Goal: Transaction & Acquisition: Purchase product/service

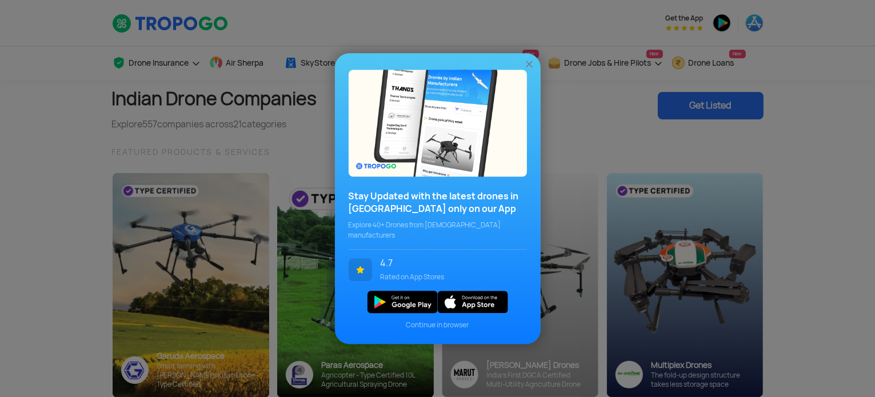
click at [530, 70] on img at bounding box center [529, 63] width 11 height 11
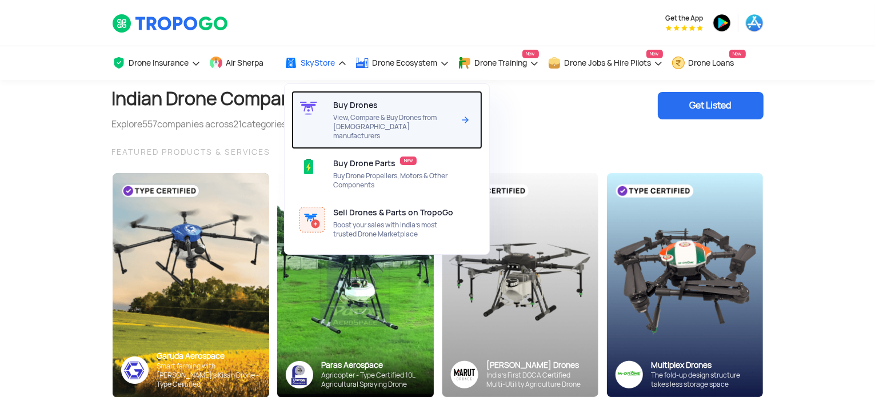
click at [352, 123] on span "View, Compare & Buy Drones from [DEMOGRAPHIC_DATA] manufacturers" at bounding box center [393, 126] width 121 height 27
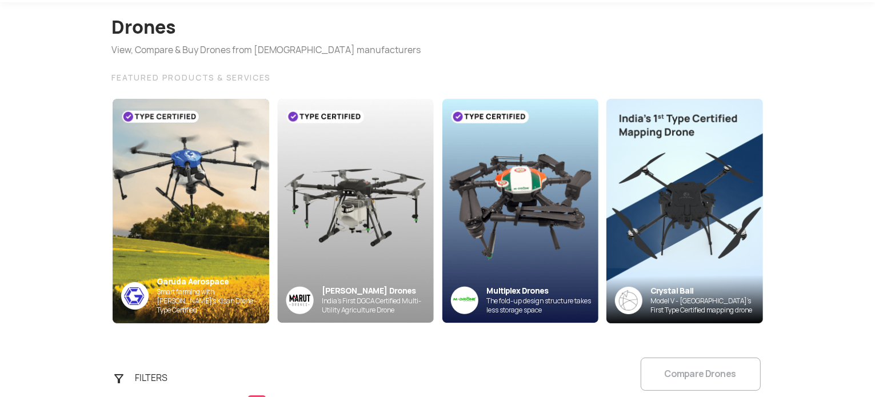
scroll to position [95, 0]
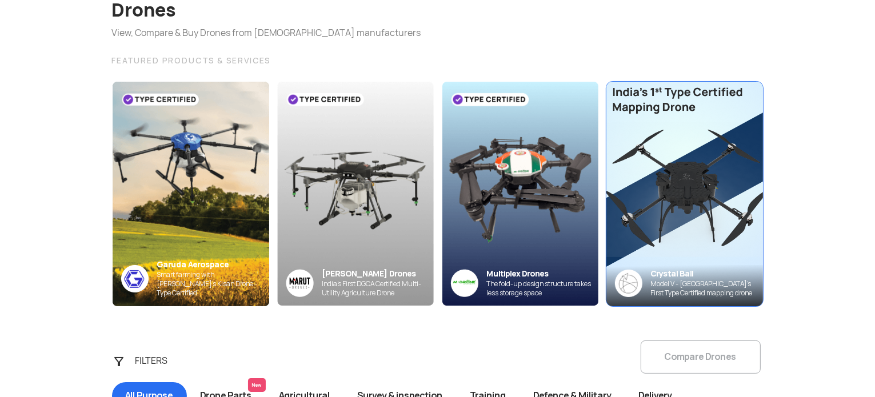
click at [662, 205] on img at bounding box center [684, 193] width 172 height 247
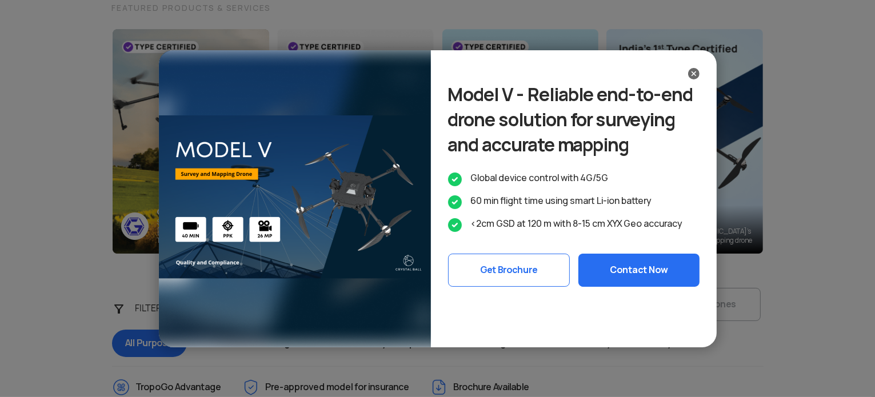
scroll to position [190, 0]
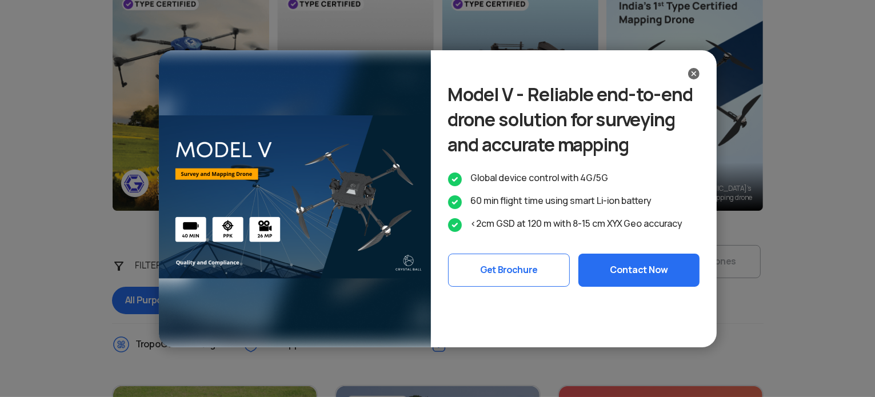
click at [717, 155] on div "Model V - Reliable end-to-end drone solution for surveying and accurate mapping…" at bounding box center [437, 198] width 875 height 397
click at [393, 303] on div "Model V - Reliable end-to-end drone solution for surveying and accurate mapping…" at bounding box center [437, 198] width 875 height 397
click at [394, 301] on div "Model V - Reliable end-to-end drone solution for surveying and accurate mapping…" at bounding box center [437, 198] width 875 height 397
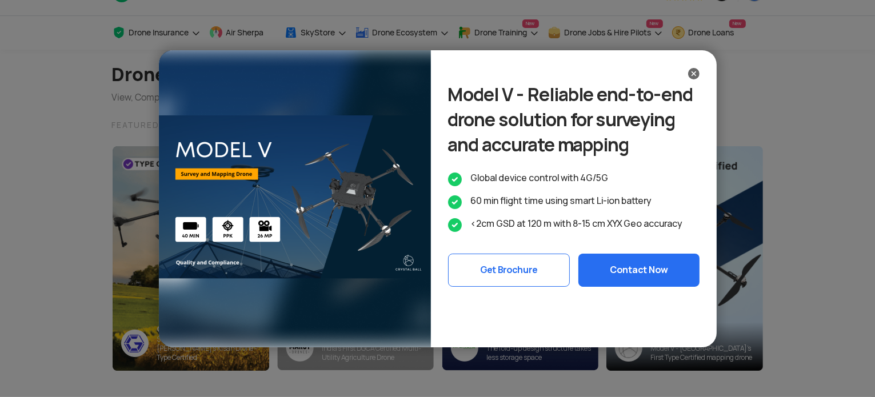
scroll to position [0, 0]
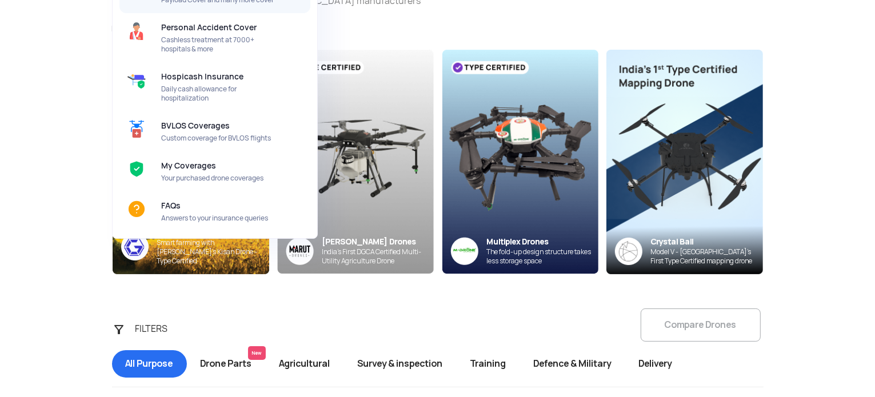
scroll to position [286, 0]
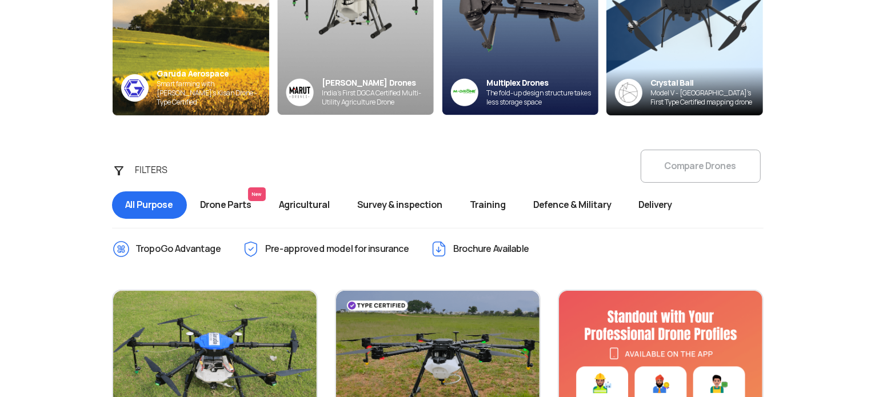
click at [423, 205] on span "Survey & inspection" at bounding box center [400, 204] width 113 height 27
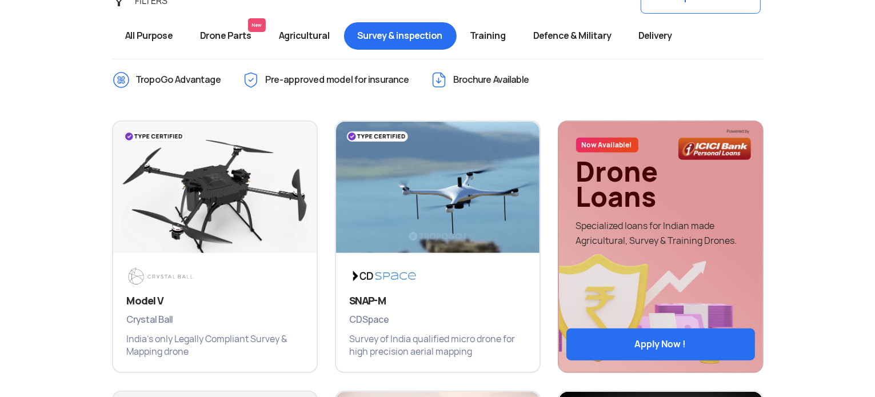
scroll to position [476, 0]
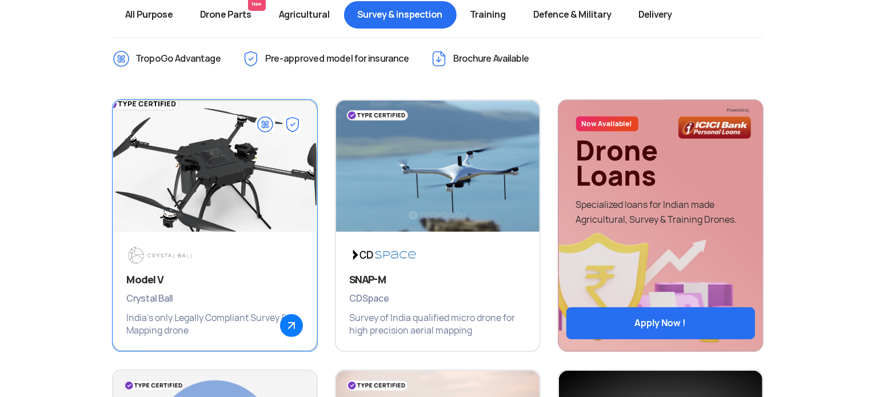
click at [153, 281] on h3 "Model V" at bounding box center [215, 280] width 176 height 14
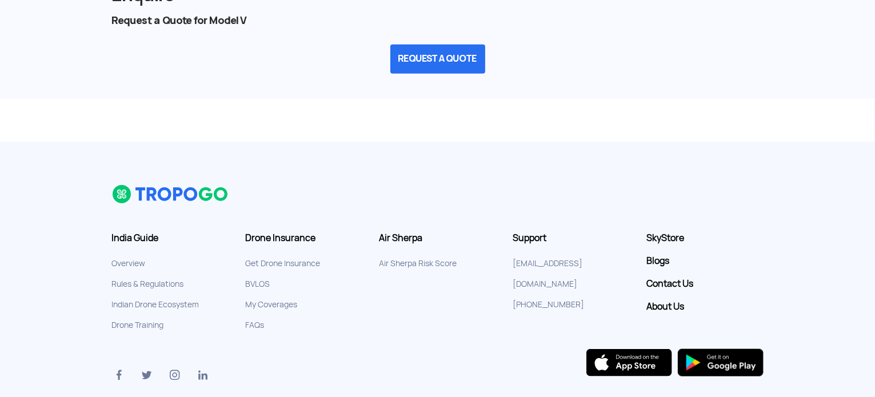
scroll to position [666, 0]
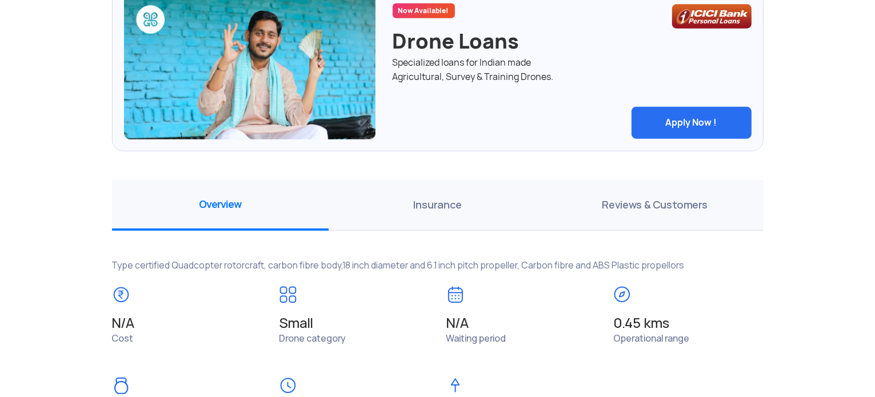
click at [430, 208] on span "Insurance" at bounding box center [437, 205] width 217 height 51
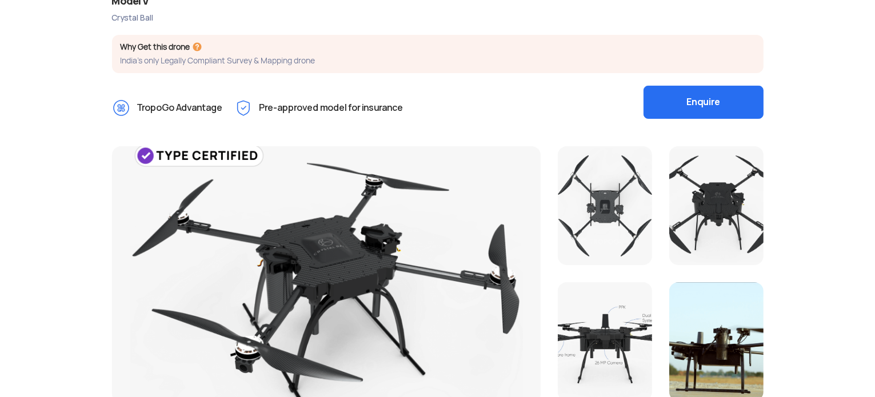
scroll to position [0, 0]
